Goal: Task Accomplishment & Management: Manage account settings

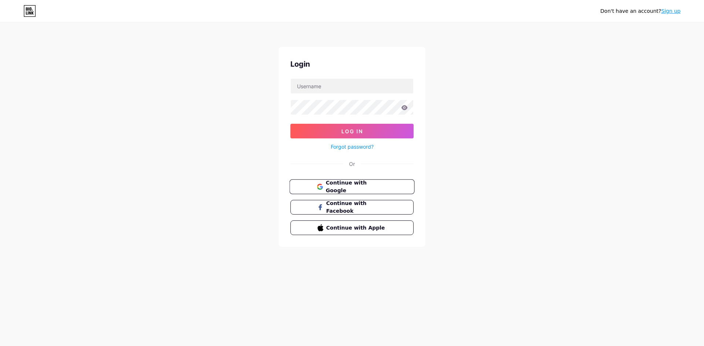
click at [370, 187] on span "Continue with Google" at bounding box center [356, 187] width 61 height 16
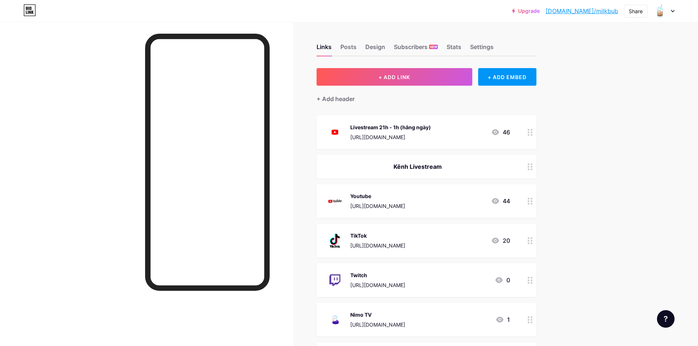
click at [450, 245] on div "TikTok [URL][DOMAIN_NAME] 20" at bounding box center [418, 240] width 185 height 19
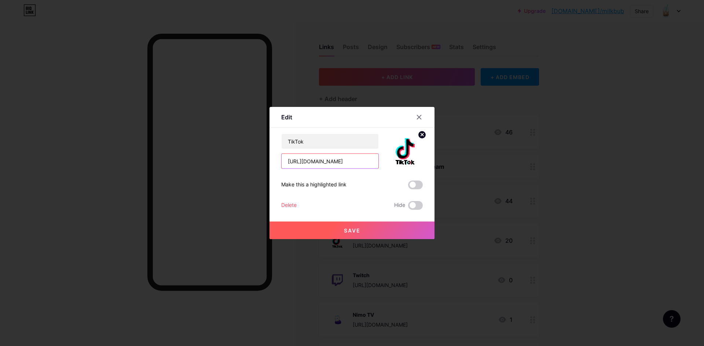
scroll to position [0, 11]
drag, startPoint x: 364, startPoint y: 161, endPoint x: 393, endPoint y: 167, distance: 29.2
click at [393, 167] on div "TikTok [URL][DOMAIN_NAME]" at bounding box center [352, 151] width 142 height 35
type input "[URL][DOMAIN_NAME]"
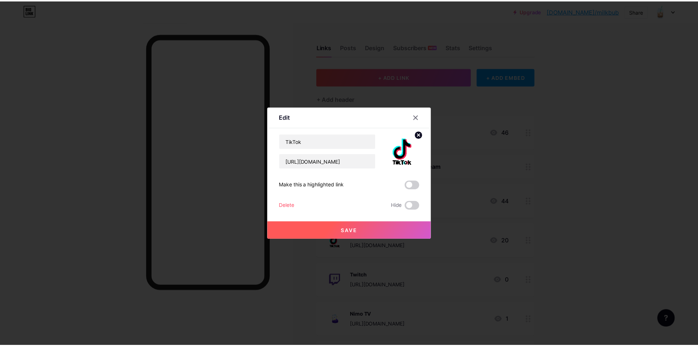
scroll to position [0, 0]
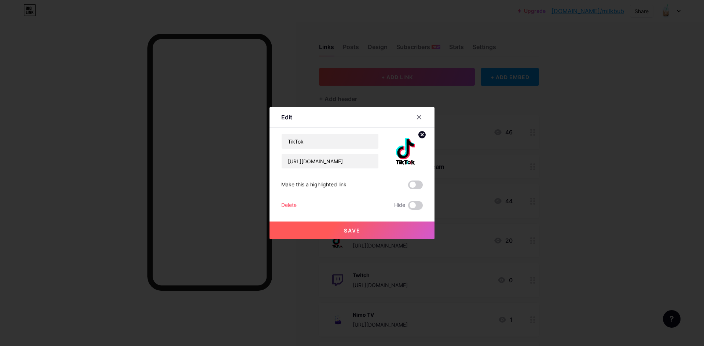
click at [358, 231] on button "Save" at bounding box center [351, 231] width 165 height 18
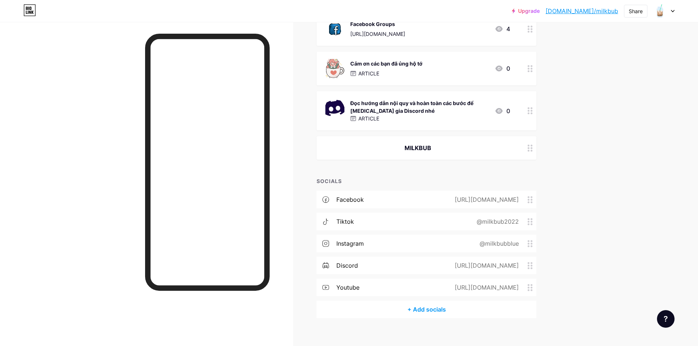
scroll to position [744, 0]
